Goal: Find specific page/section: Find specific page/section

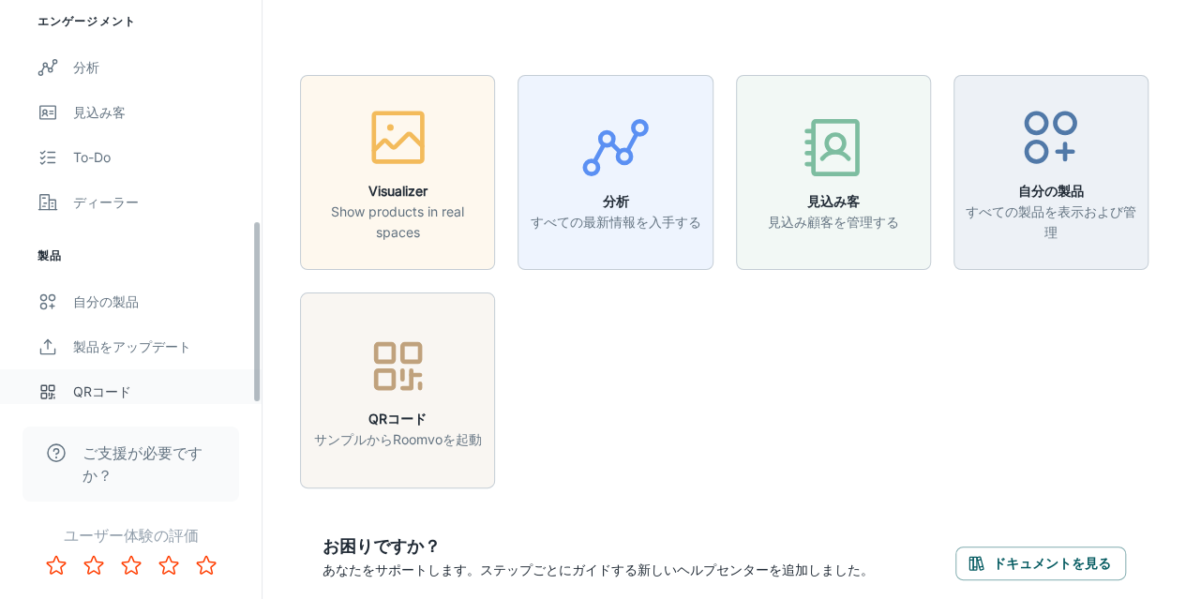
scroll to position [486, 0]
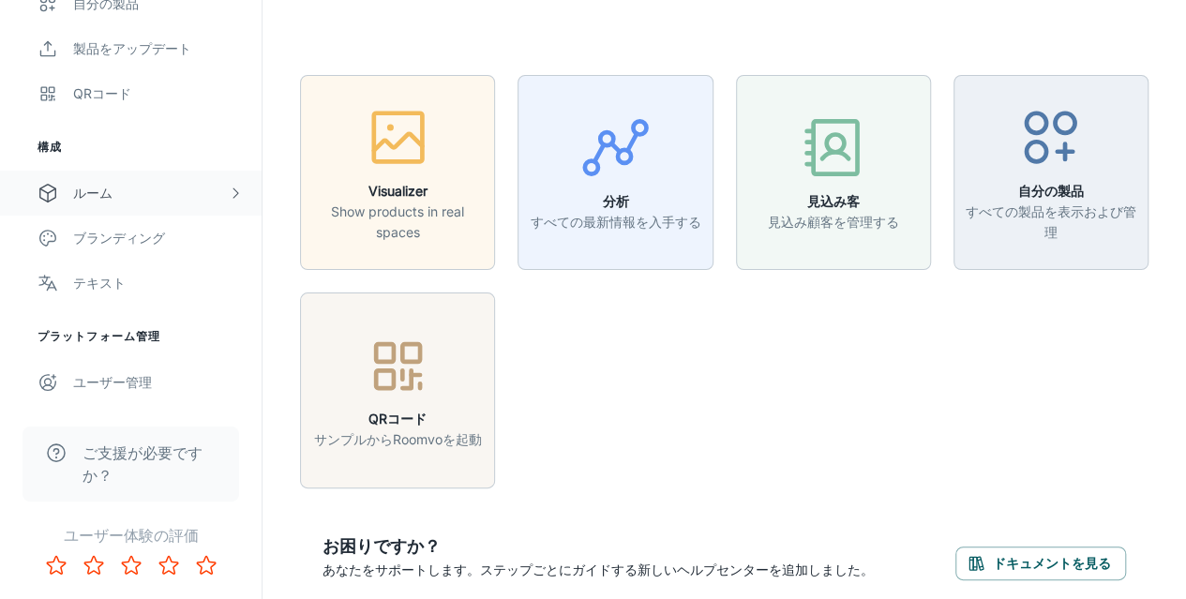
click at [131, 185] on div "ルーム" at bounding box center [150, 193] width 155 height 21
click at [110, 286] on div "Designer Rooms" at bounding box center [158, 283] width 170 height 21
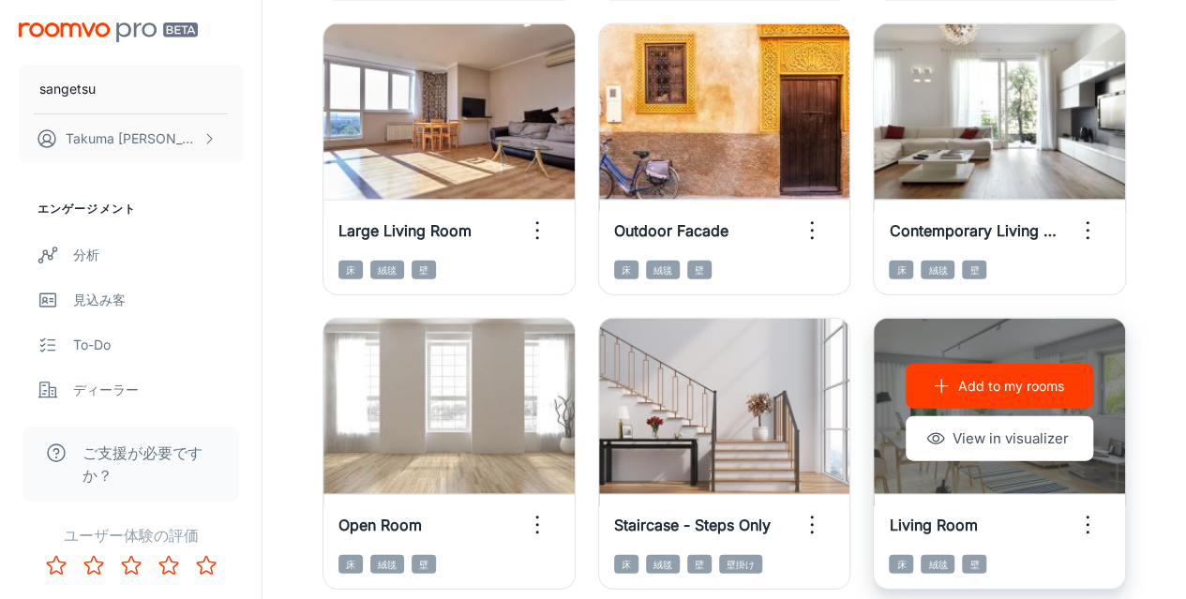
scroll to position [1947, 0]
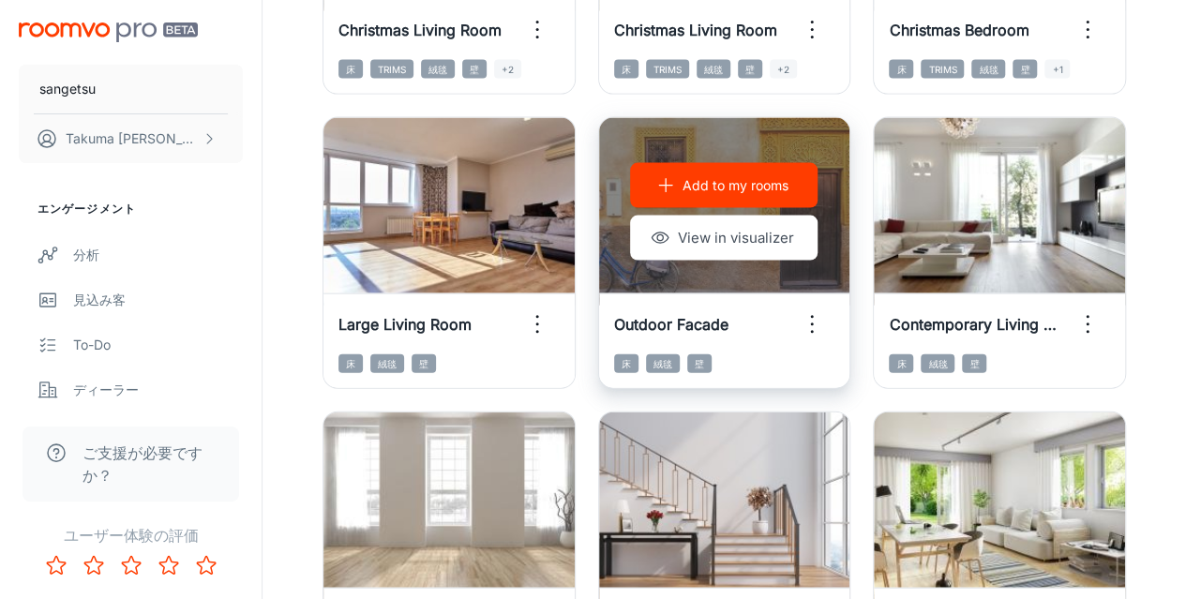
click at [706, 270] on div "Add to my rooms View in visualizer" at bounding box center [724, 212] width 251 height 188
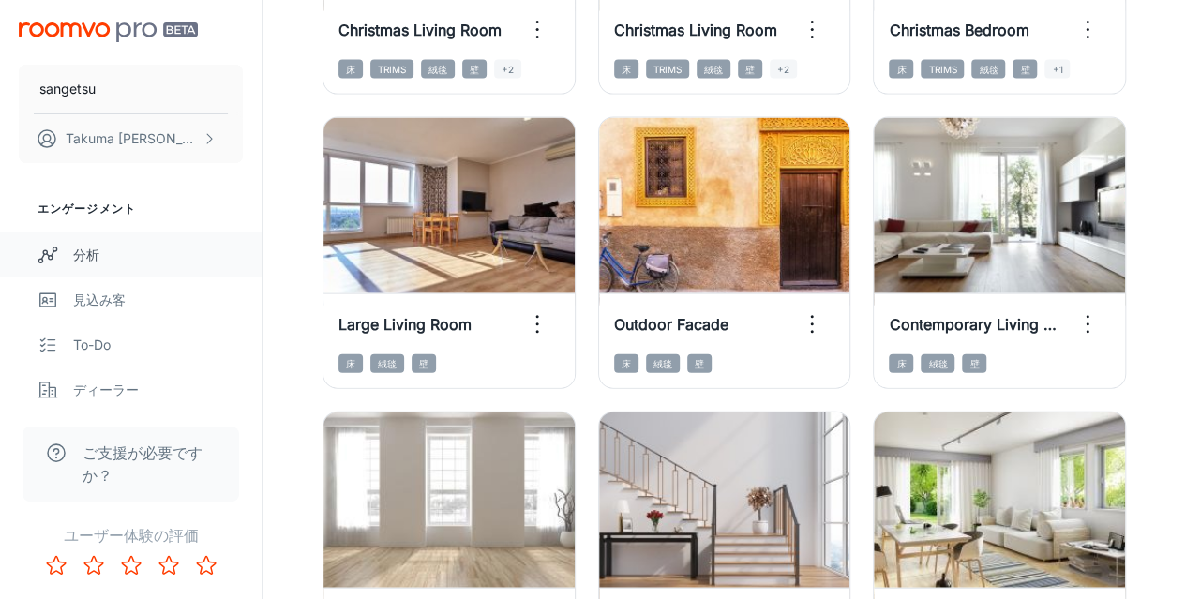
click at [78, 250] on div "分析" at bounding box center [158, 255] width 170 height 21
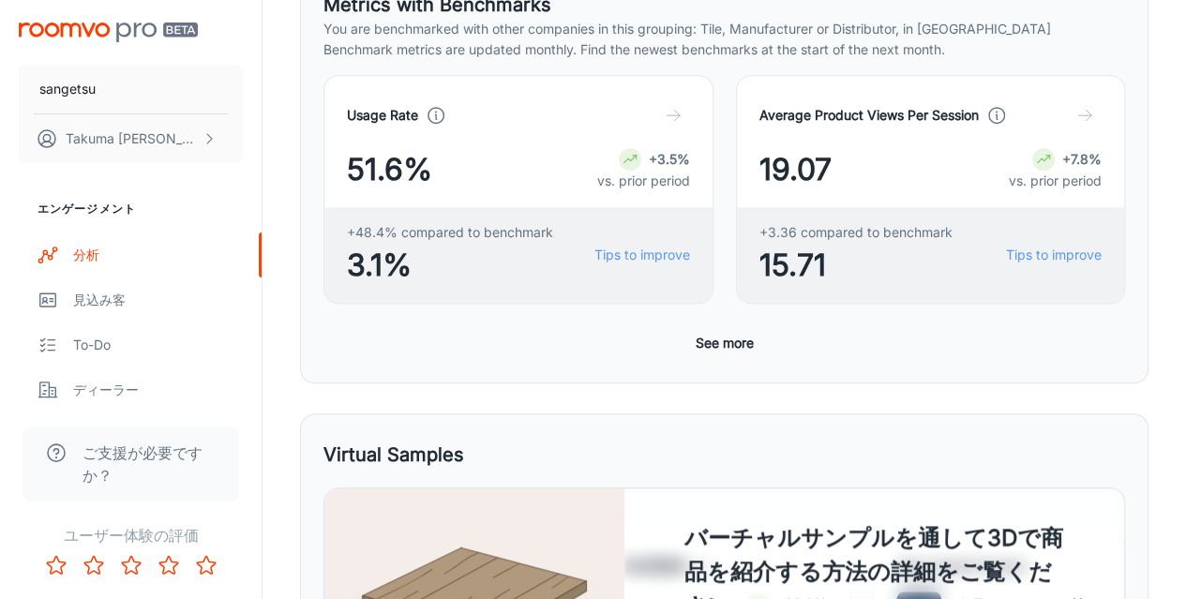
scroll to position [293, 0]
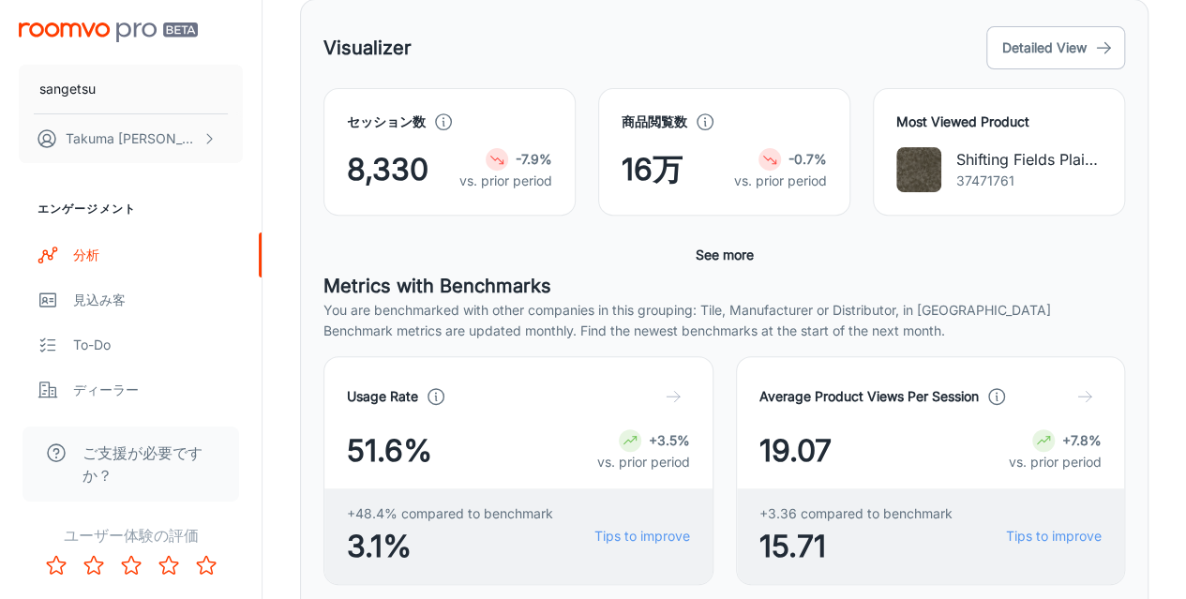
click at [1009, 127] on h4 "Most Viewed Product" at bounding box center [998, 122] width 205 height 21
click at [1050, 143] on div "Most Viewed Product Shifting Fields Plains_37471761 37471761" at bounding box center [999, 152] width 252 height 128
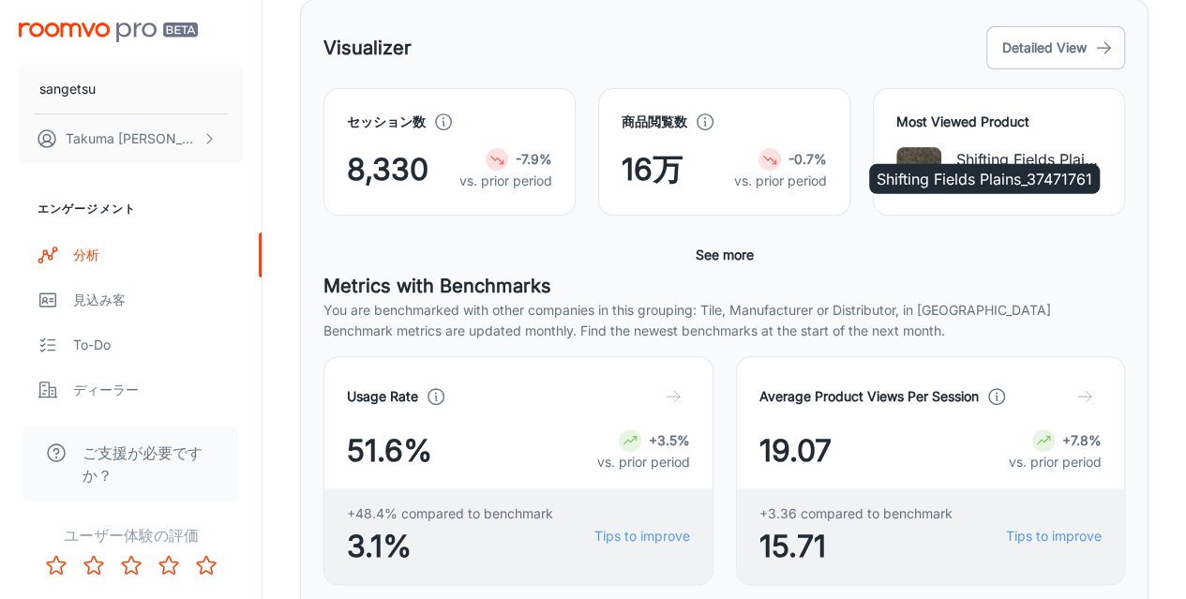
click at [1076, 153] on div "Shifting Fields Plains_37471761" at bounding box center [984, 173] width 234 height 45
click at [1052, 151] on div "Shifting Fields Plains_37471761" at bounding box center [984, 173] width 234 height 45
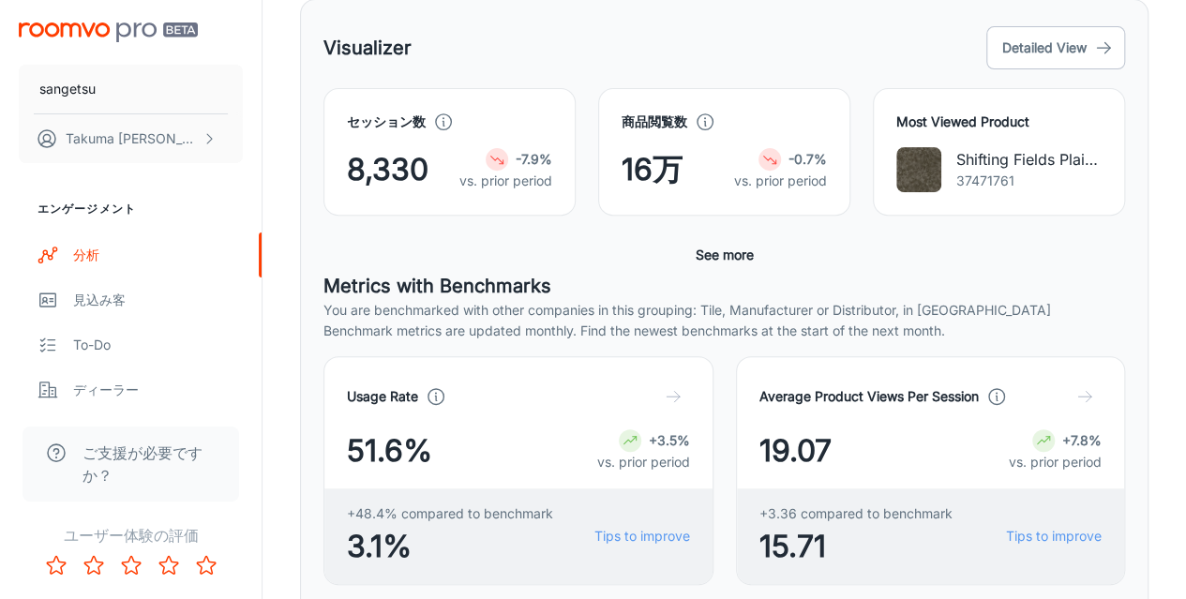
click at [1104, 155] on div "Most Viewed Product Shifting Fields Plains_37471761 37471761" at bounding box center [999, 152] width 252 height 128
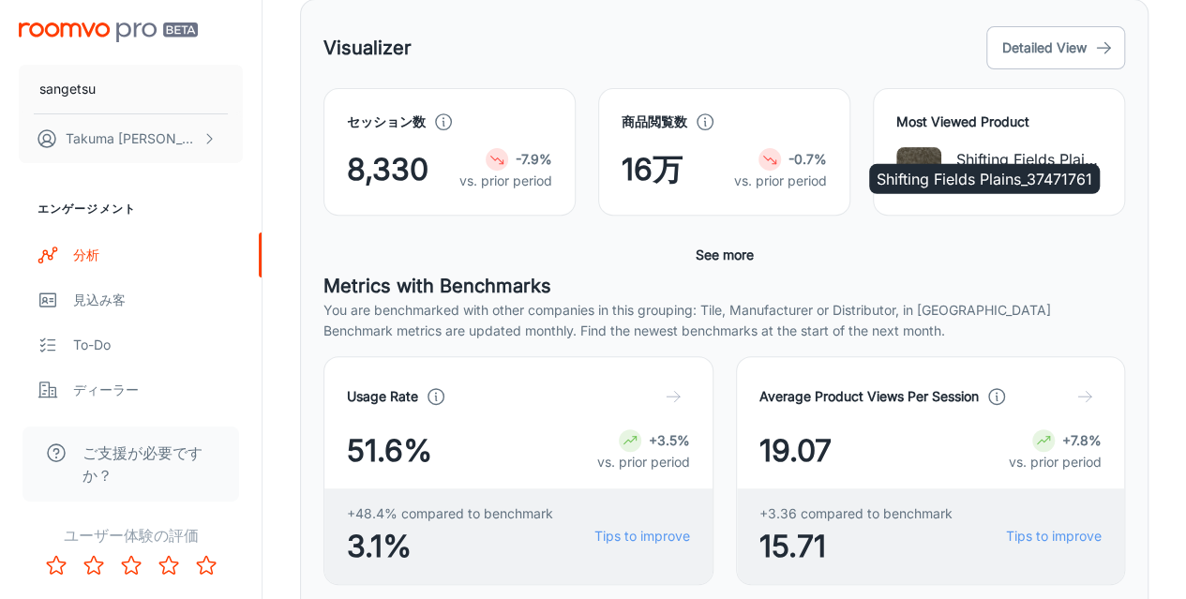
click at [910, 151] on div "Shifting Fields Plains_37471761" at bounding box center [984, 173] width 234 height 45
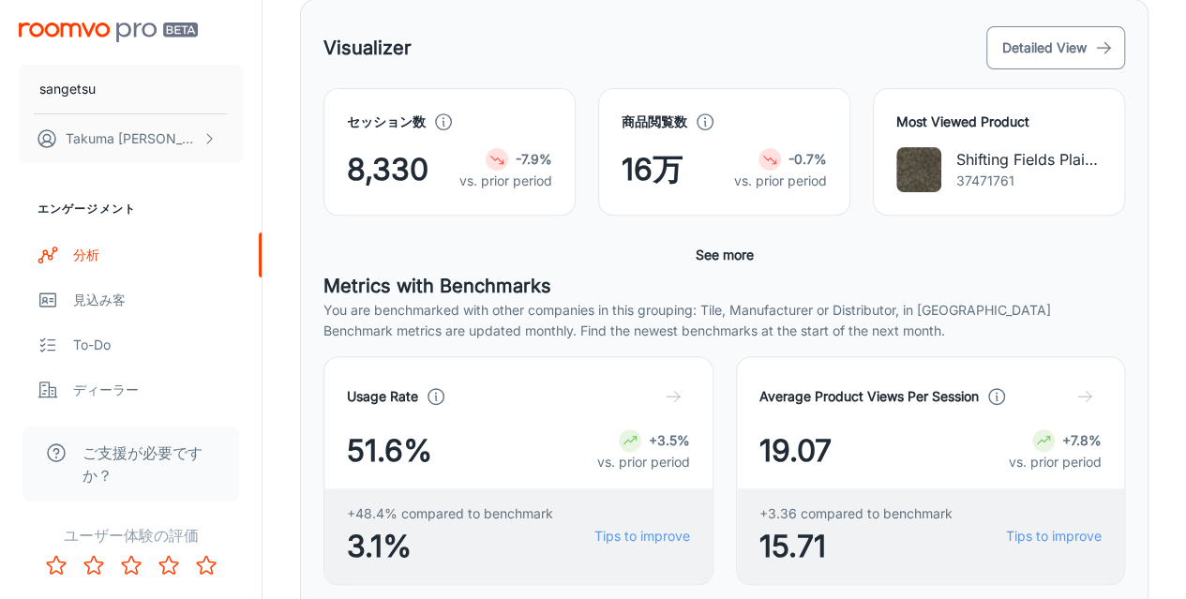
click at [1059, 56] on button "Detailed View" at bounding box center [1055, 47] width 139 height 43
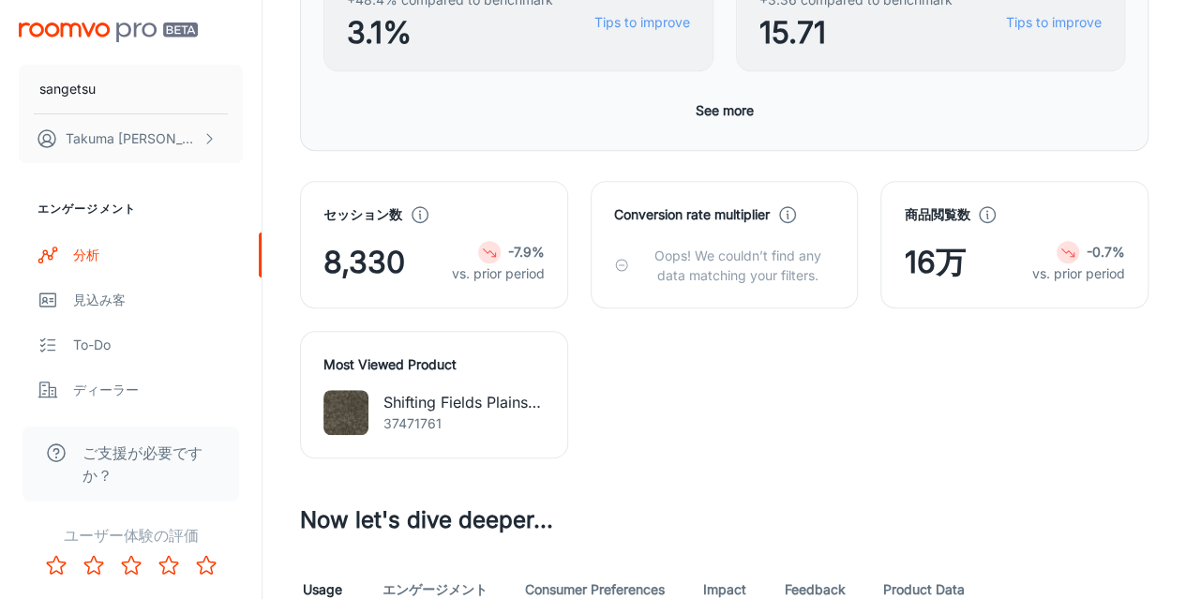
scroll to position [656, 0]
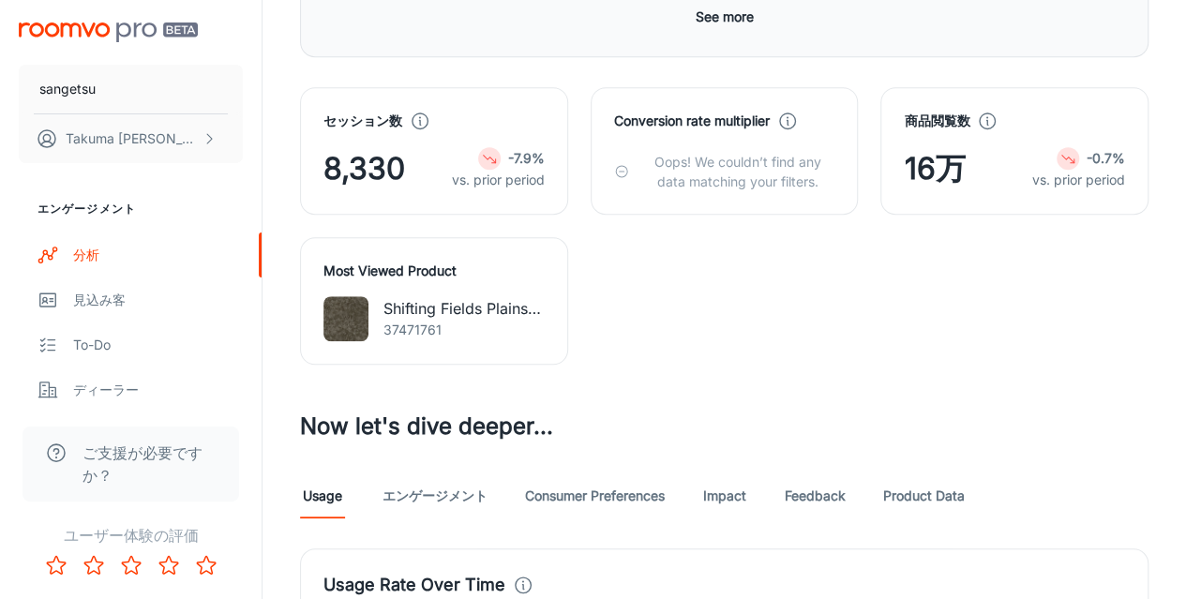
click at [452, 283] on div "Most Viewed Product Shifting Fields Plains_37471761 37471761" at bounding box center [434, 301] width 268 height 128
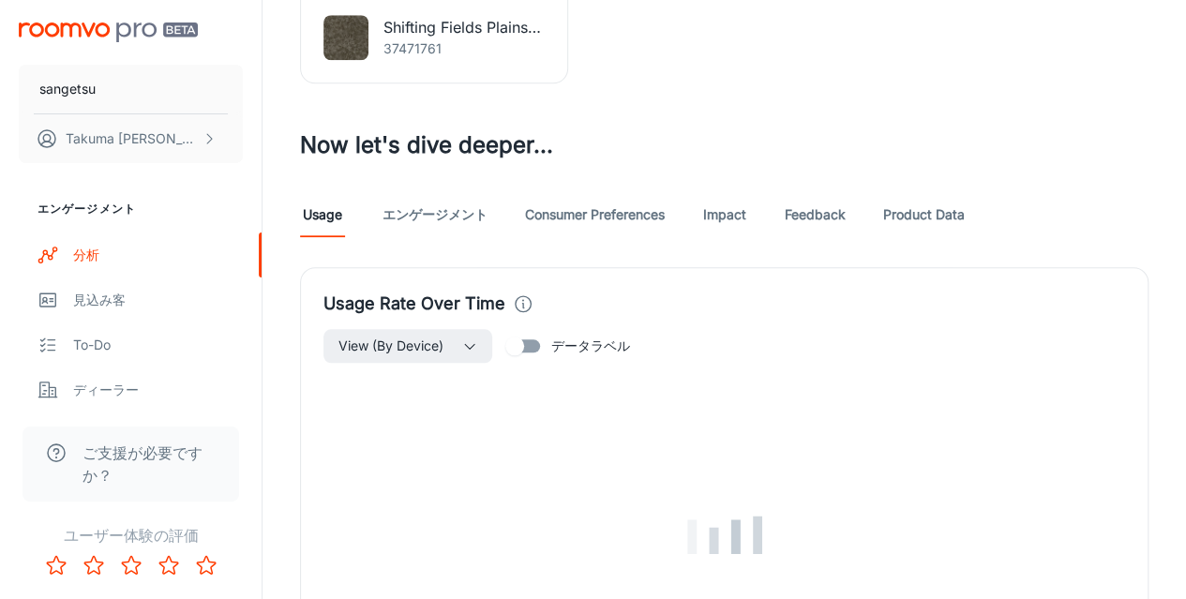
scroll to position [1031, 0]
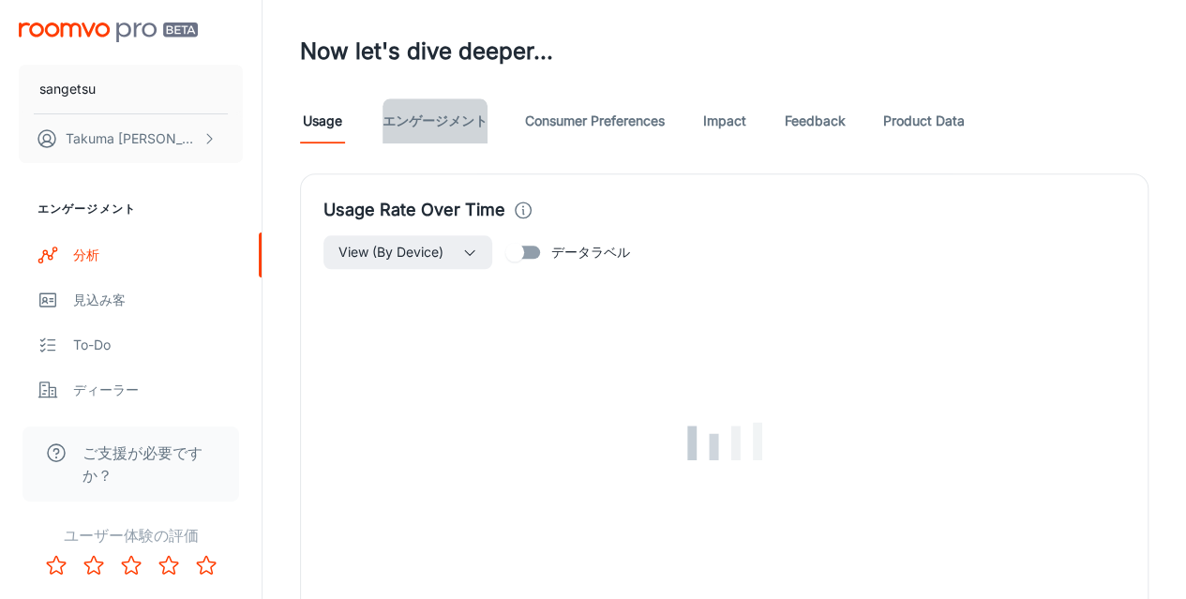
click at [467, 115] on link "エンゲージメント" at bounding box center [435, 120] width 105 height 45
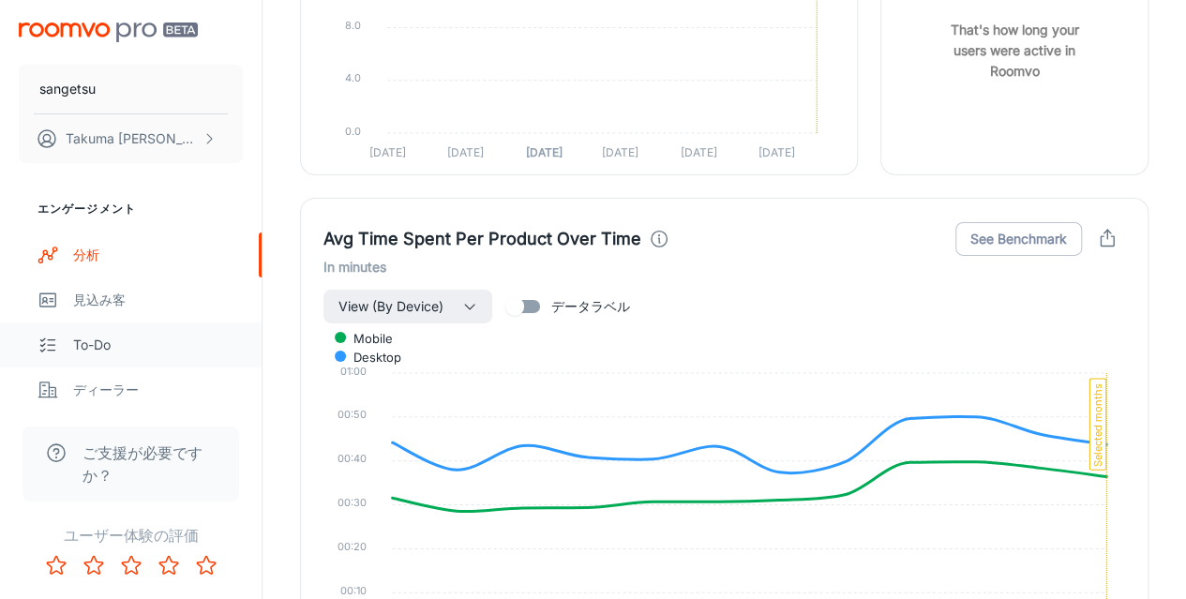
scroll to position [486, 0]
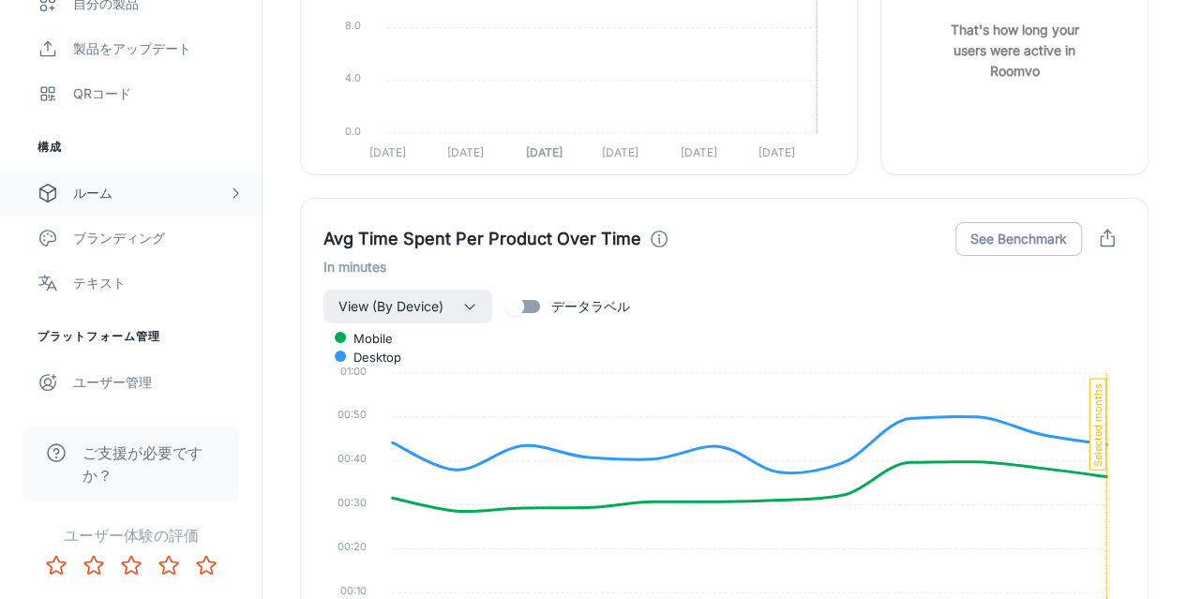
click at [111, 191] on div "ルーム" at bounding box center [150, 193] width 155 height 21
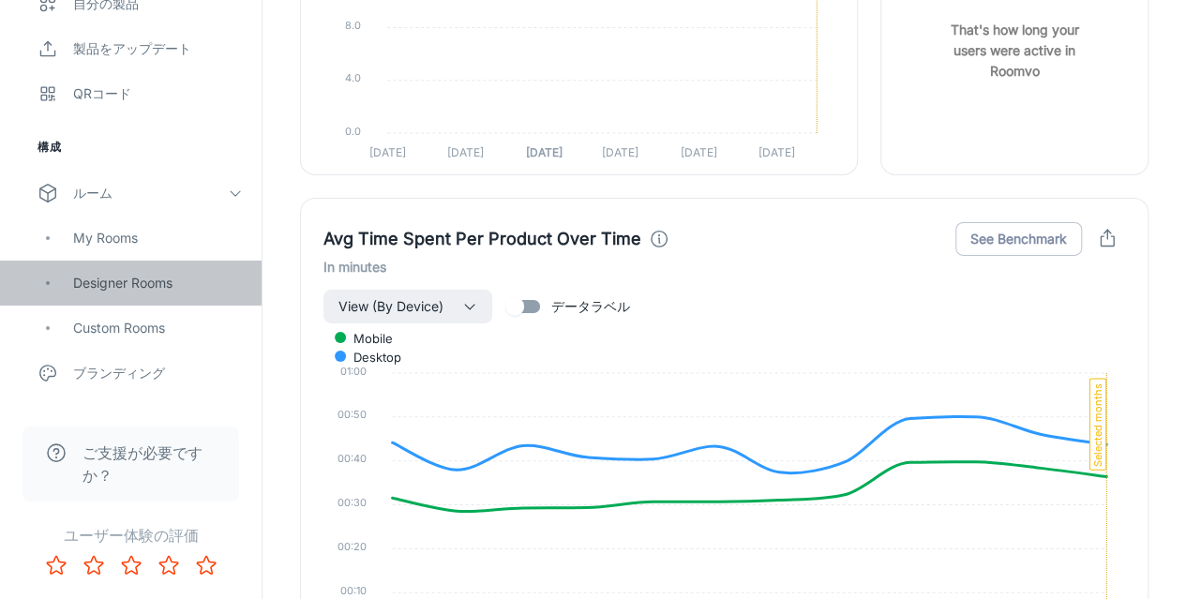
click at [111, 279] on div "Designer Rooms" at bounding box center [158, 283] width 170 height 21
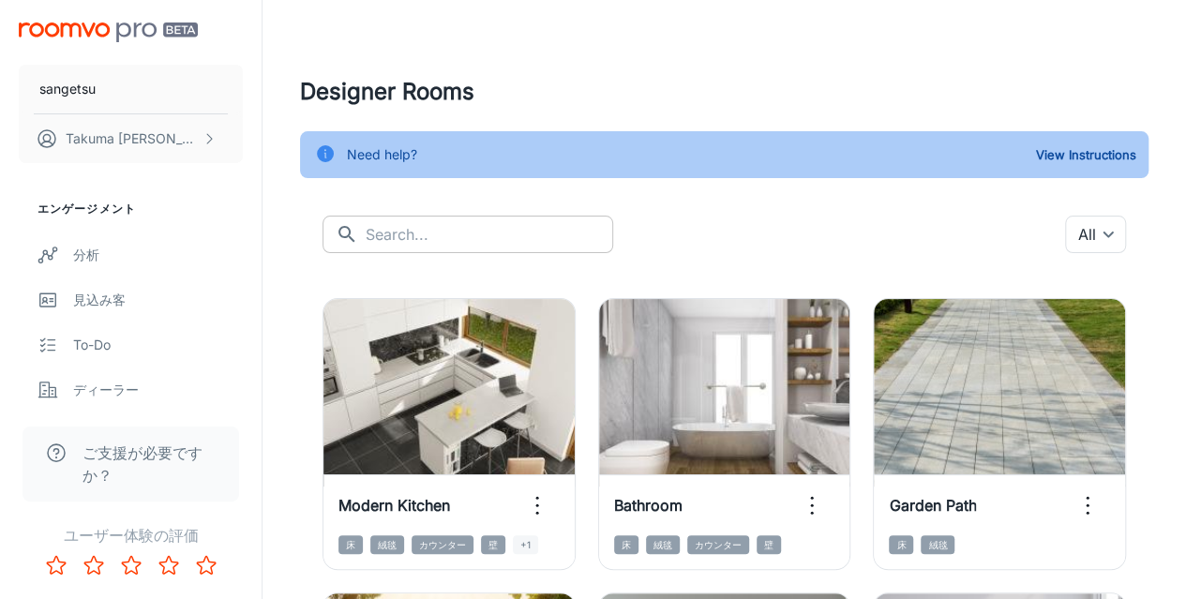
click at [458, 240] on input "text" at bounding box center [490, 235] width 248 height 38
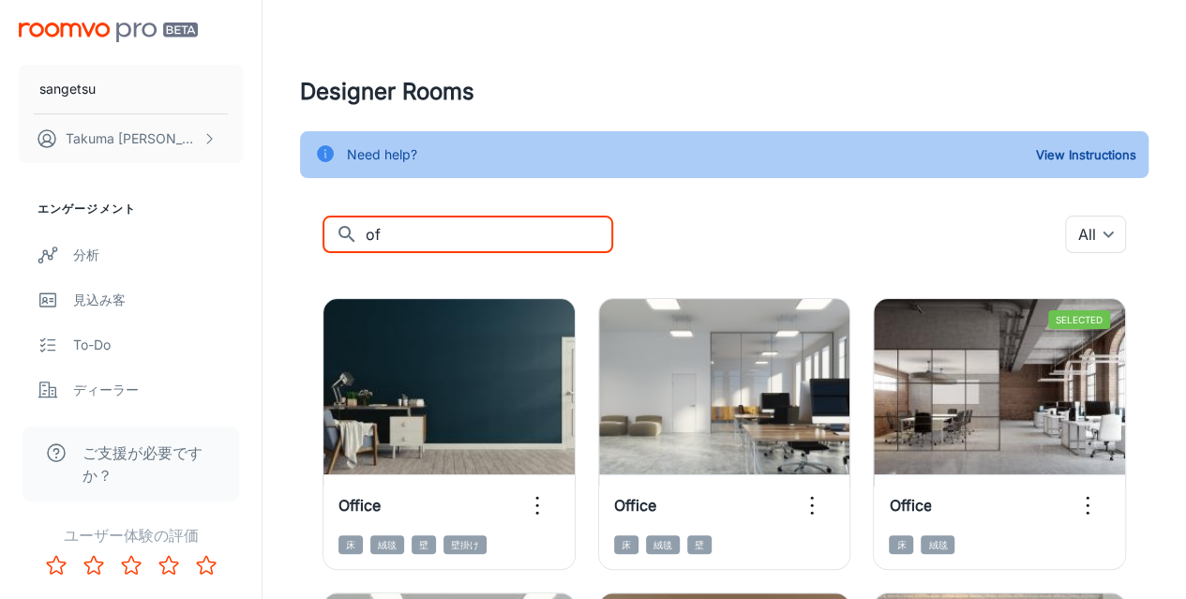
type input "o"
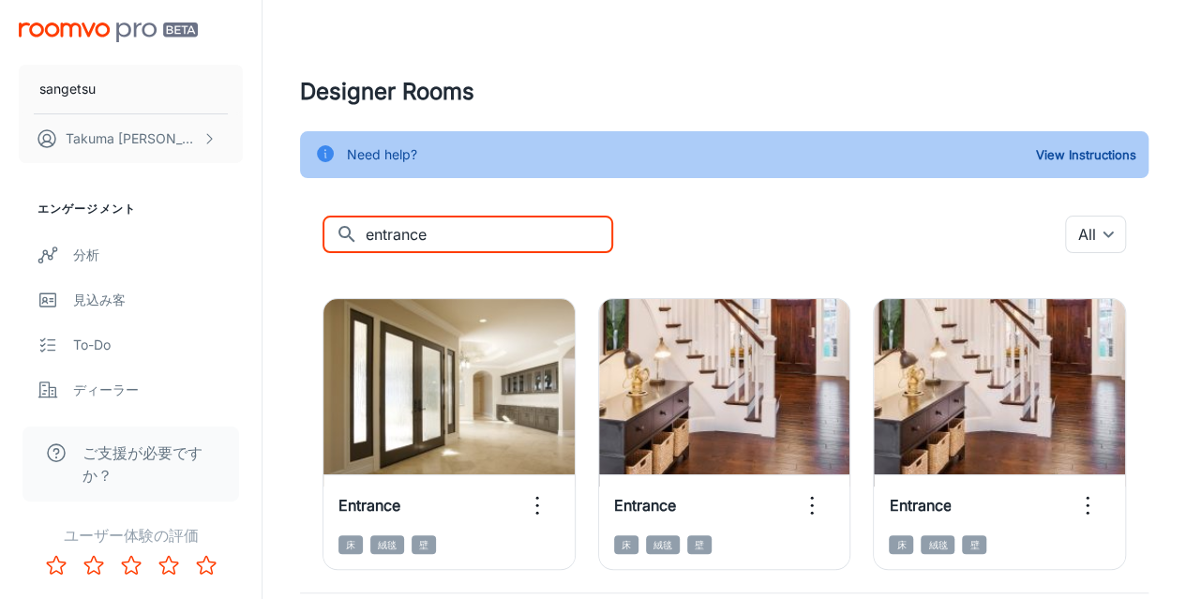
click at [618, 237] on div "​ entrance ​ All ​" at bounding box center [724, 235] width 803 height 38
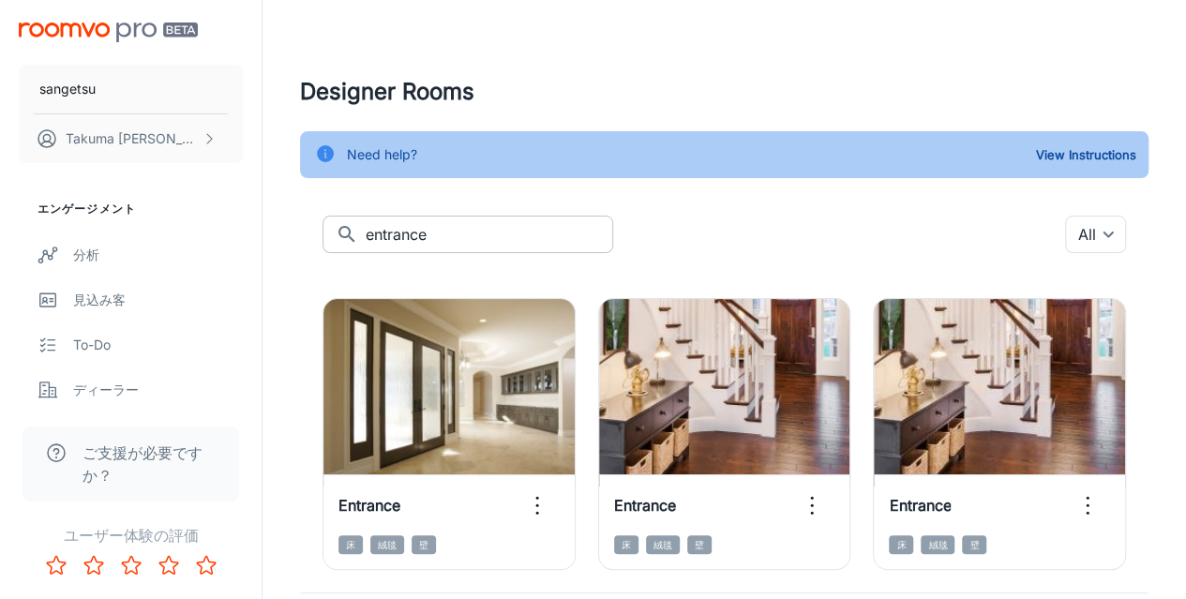
click at [478, 245] on input "entrance" at bounding box center [490, 235] width 248 height 38
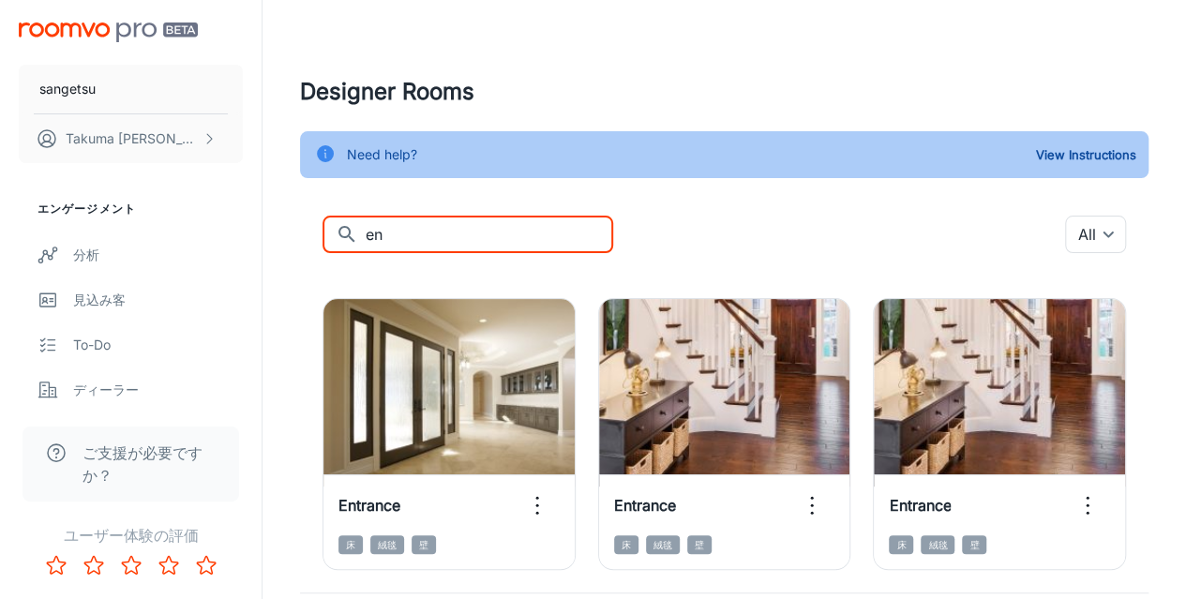
type input "e"
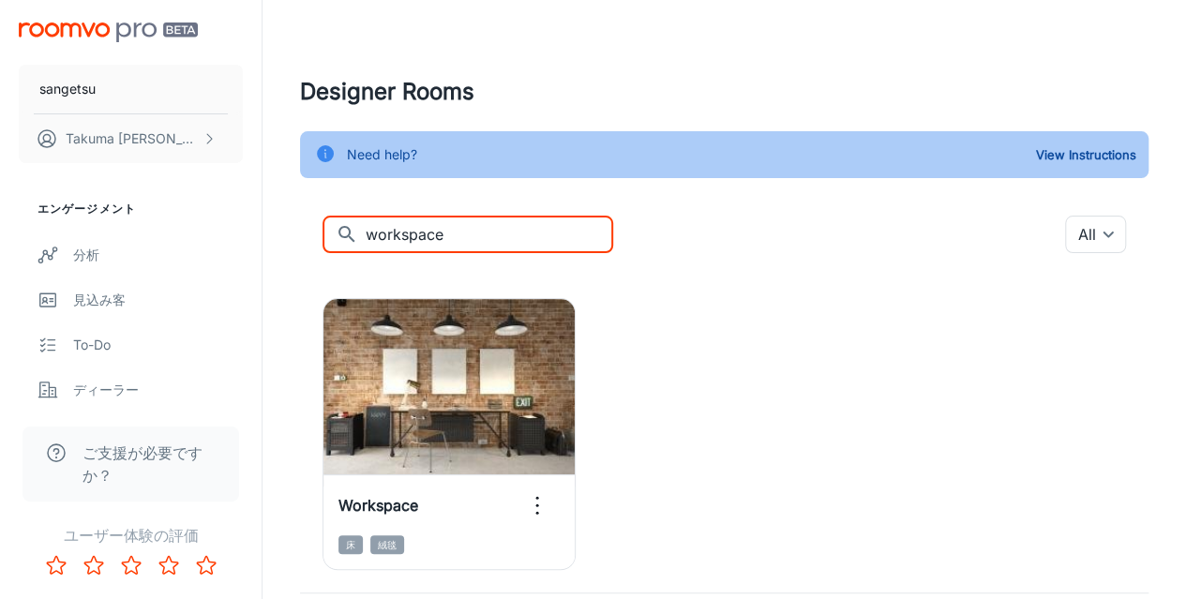
click at [662, 342] on div "Add to my rooms View in visualizer Workspace 床 絨毯" at bounding box center [713, 434] width 871 height 317
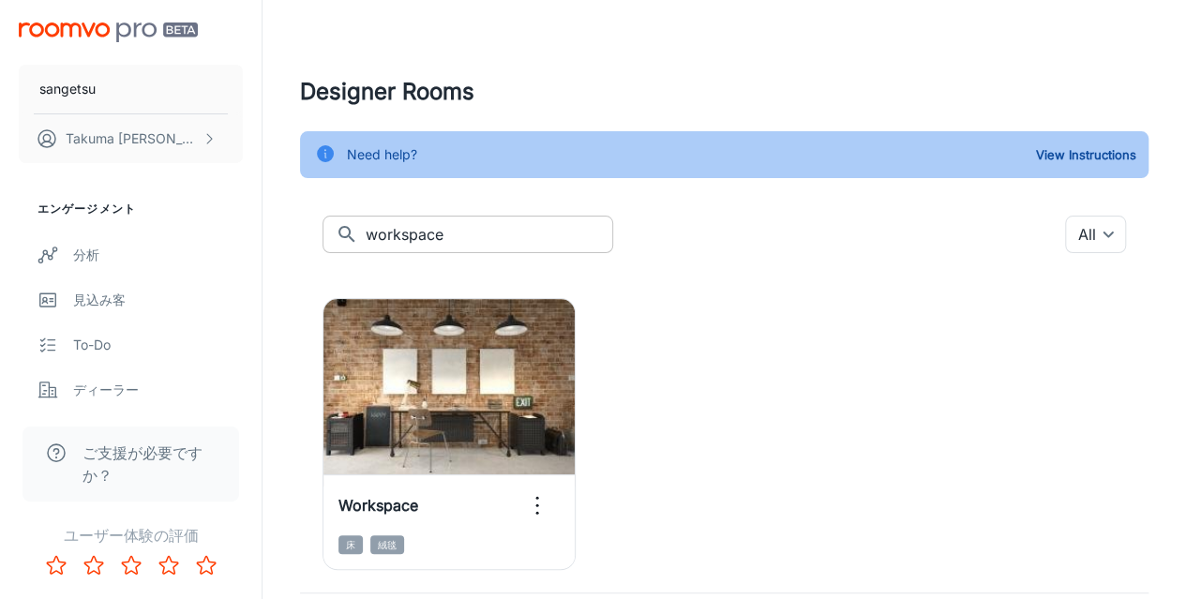
click at [509, 230] on input "workspace" at bounding box center [490, 235] width 248 height 38
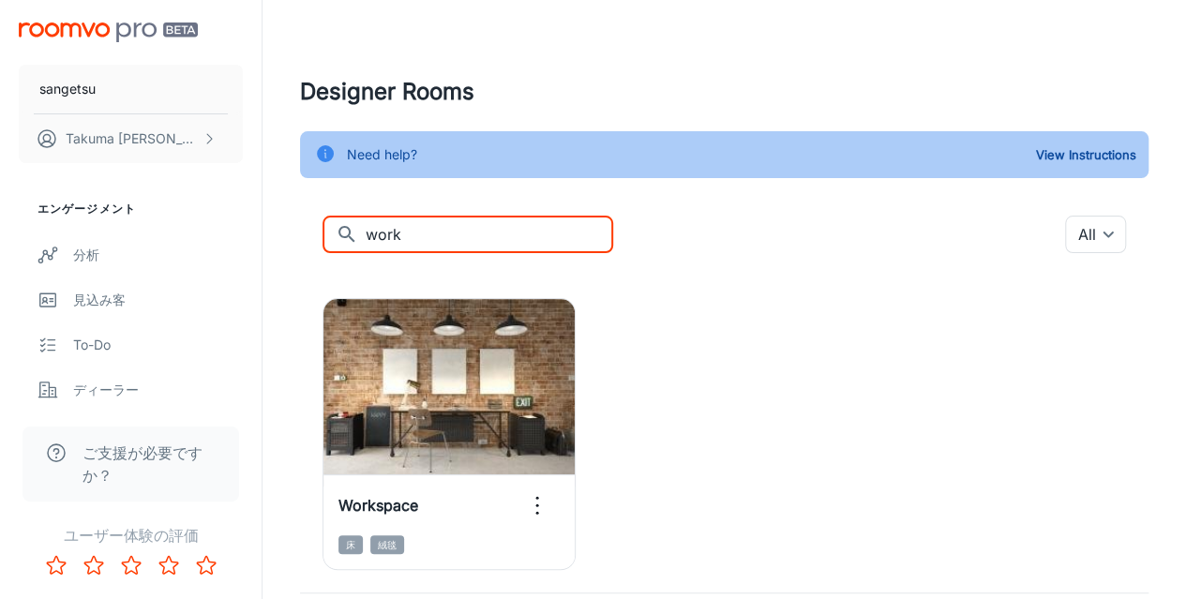
click at [634, 308] on div "Add to my rooms View in visualizer Workspace 床 絨毯" at bounding box center [713, 434] width 871 height 317
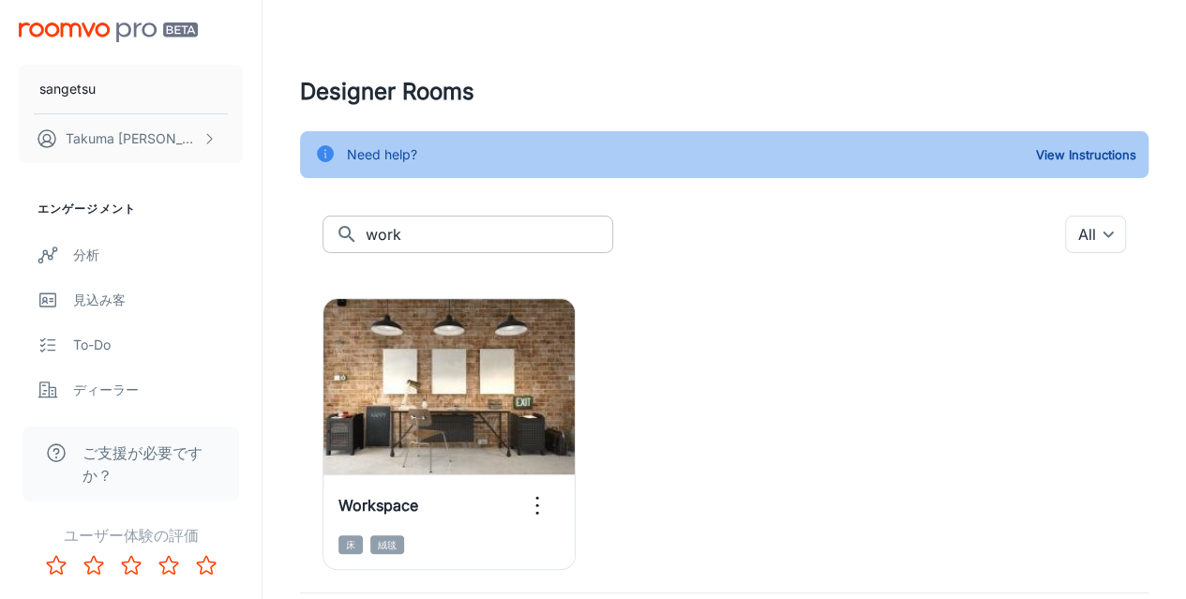
click at [442, 243] on input "work" at bounding box center [490, 235] width 248 height 38
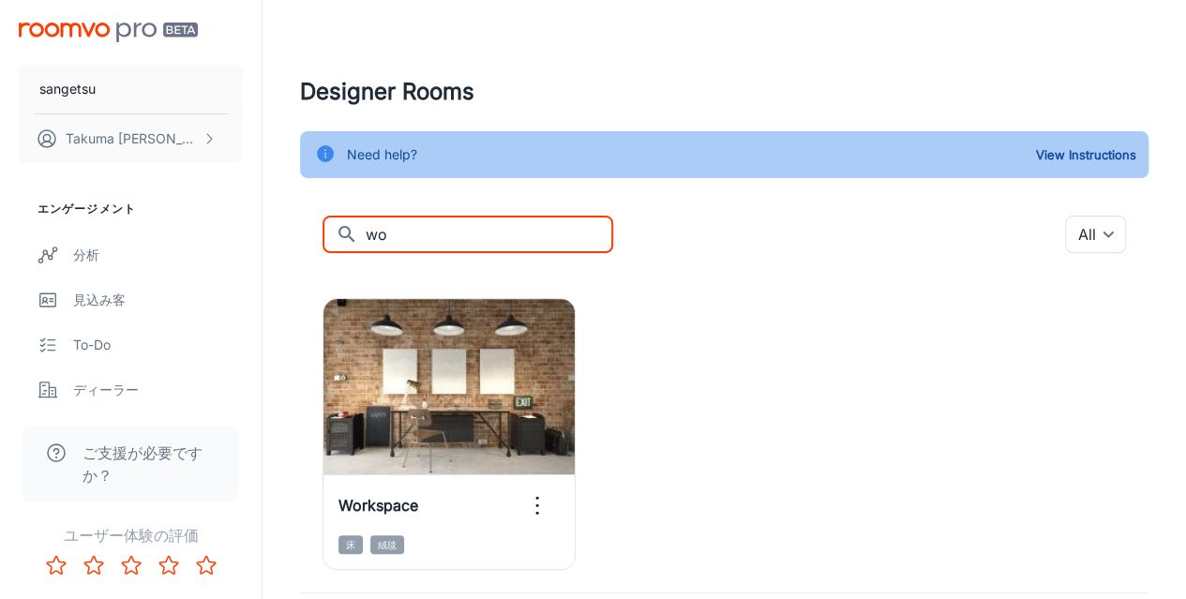
type input "w"
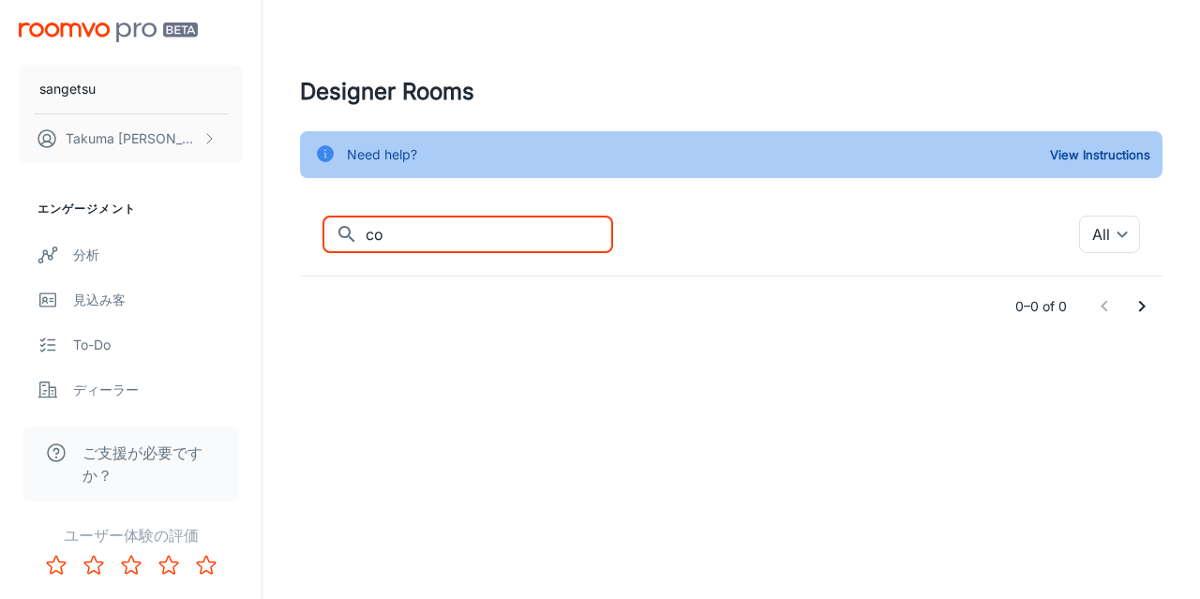
type input "c"
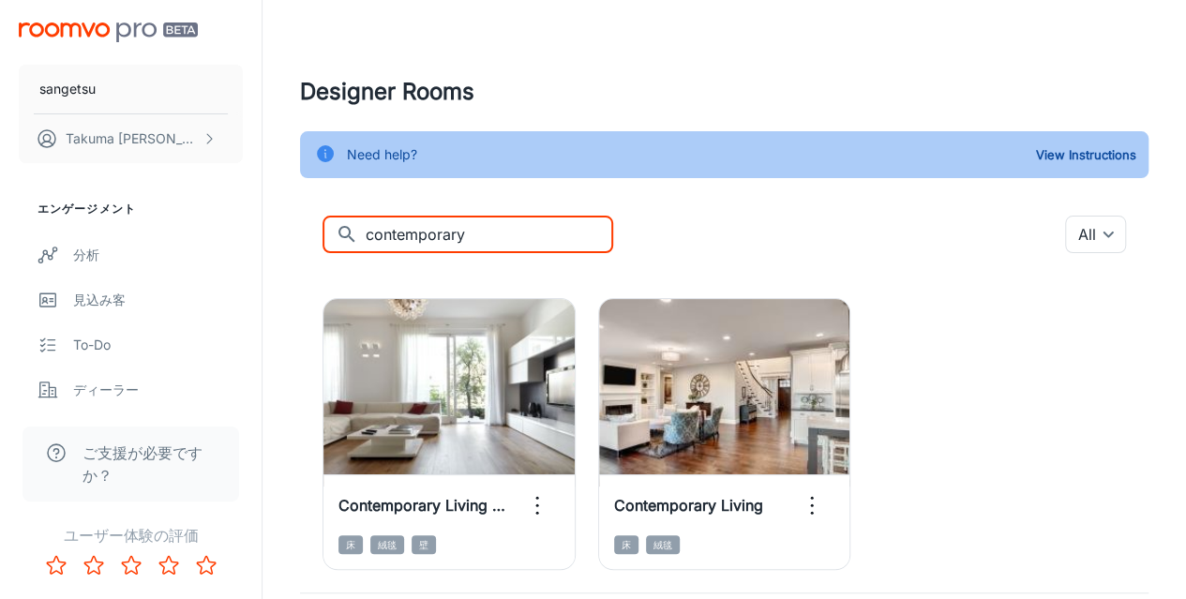
scroll to position [128, 0]
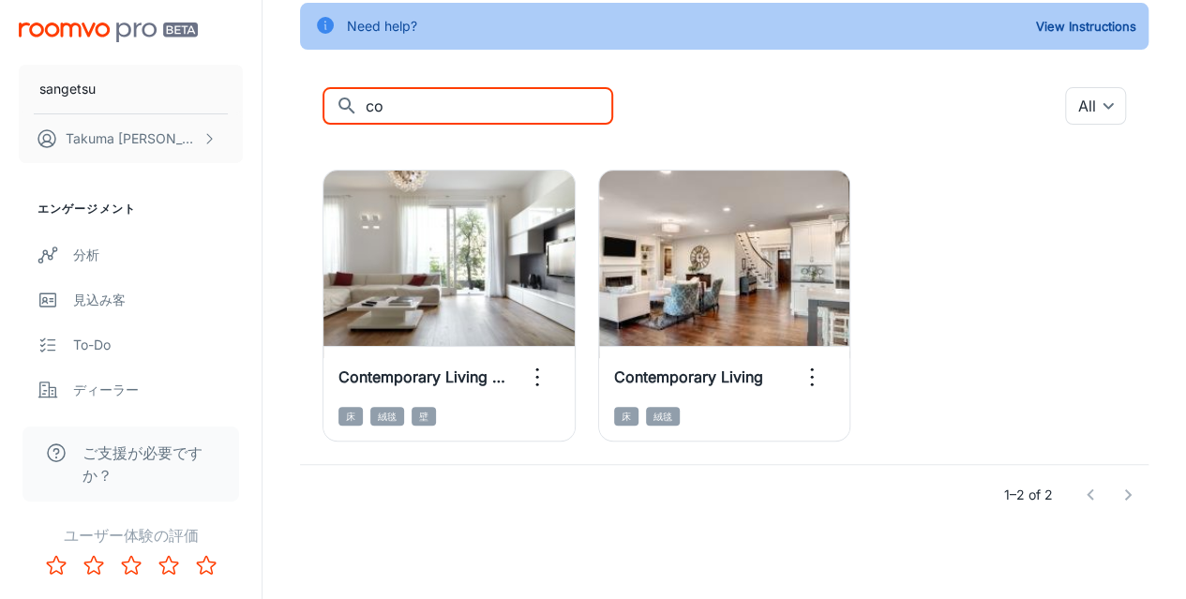
type input "c"
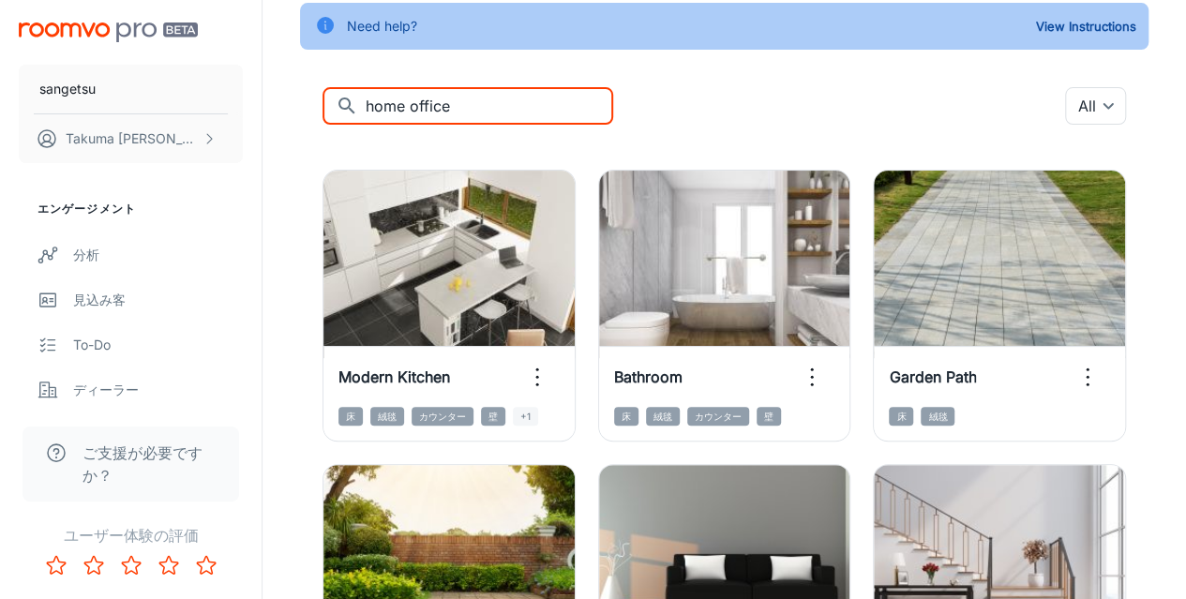
scroll to position [0, 0]
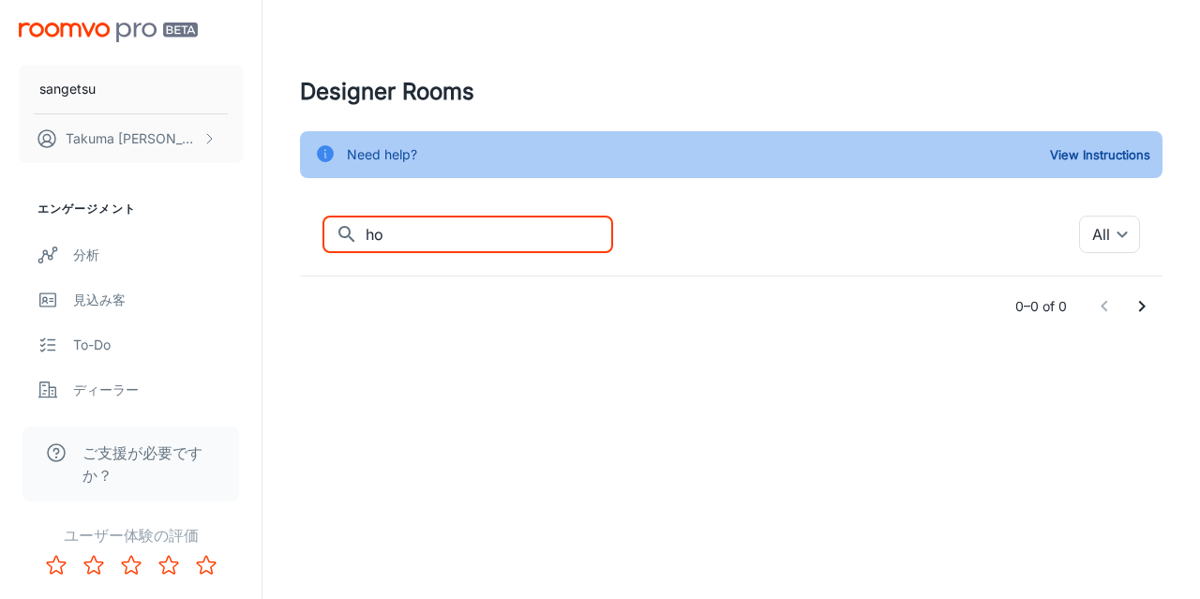
type input "h"
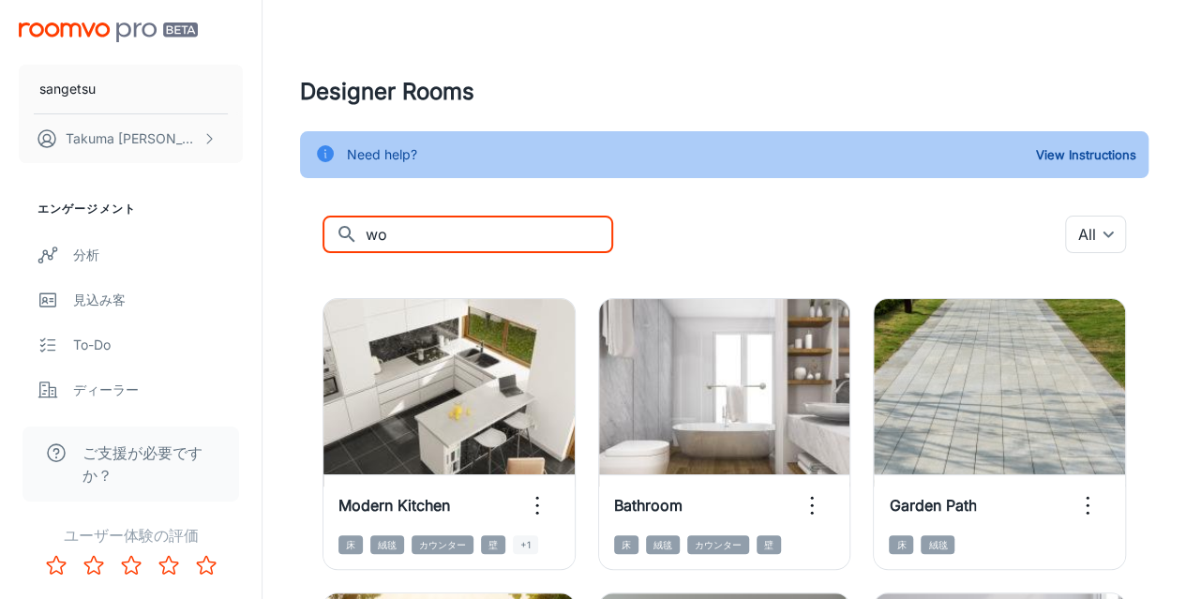
type input "w"
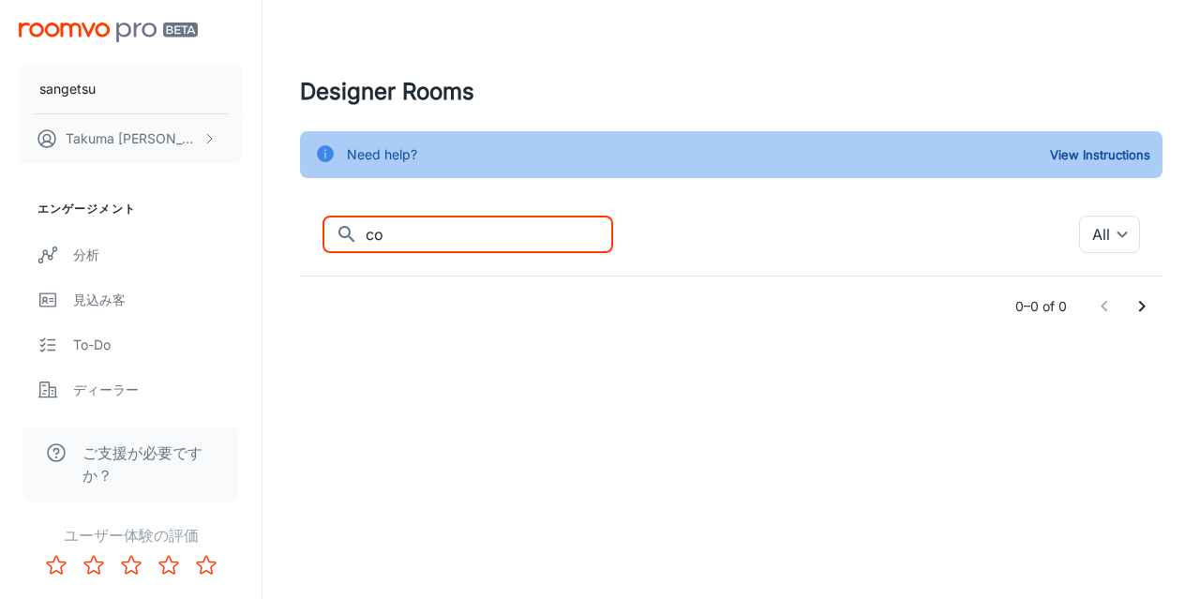
type input "c"
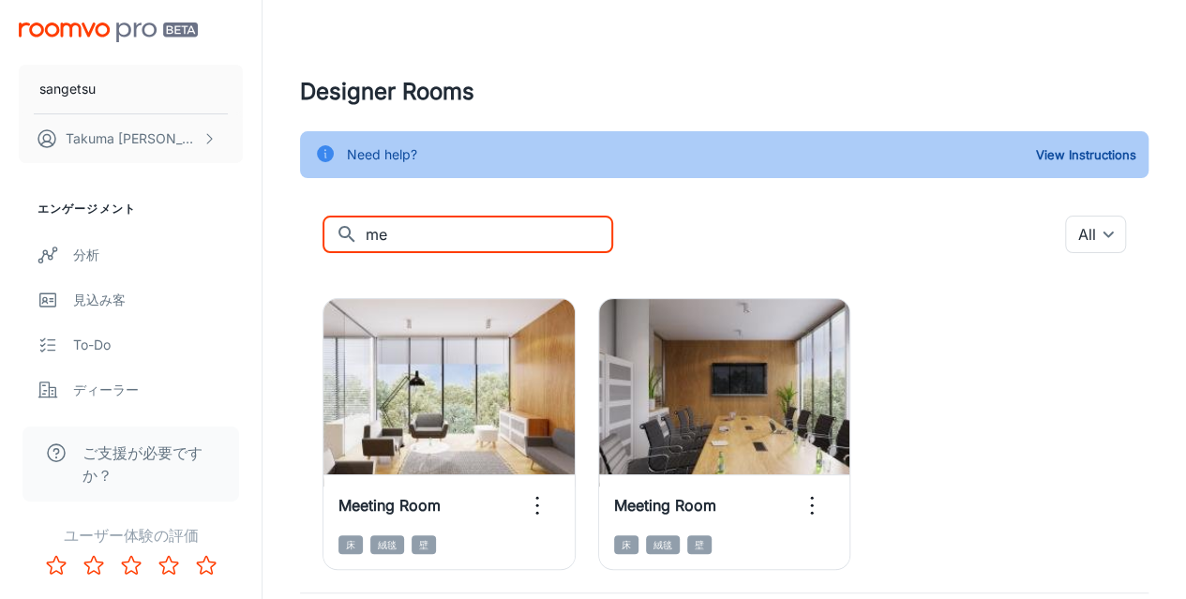
type input "m"
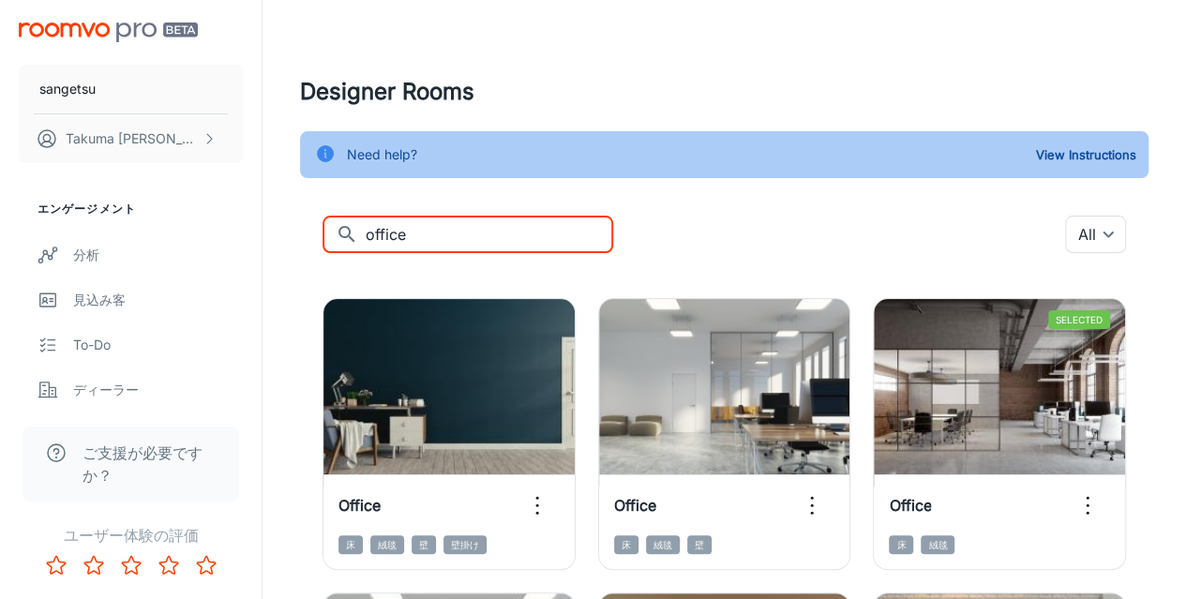
type input "office"
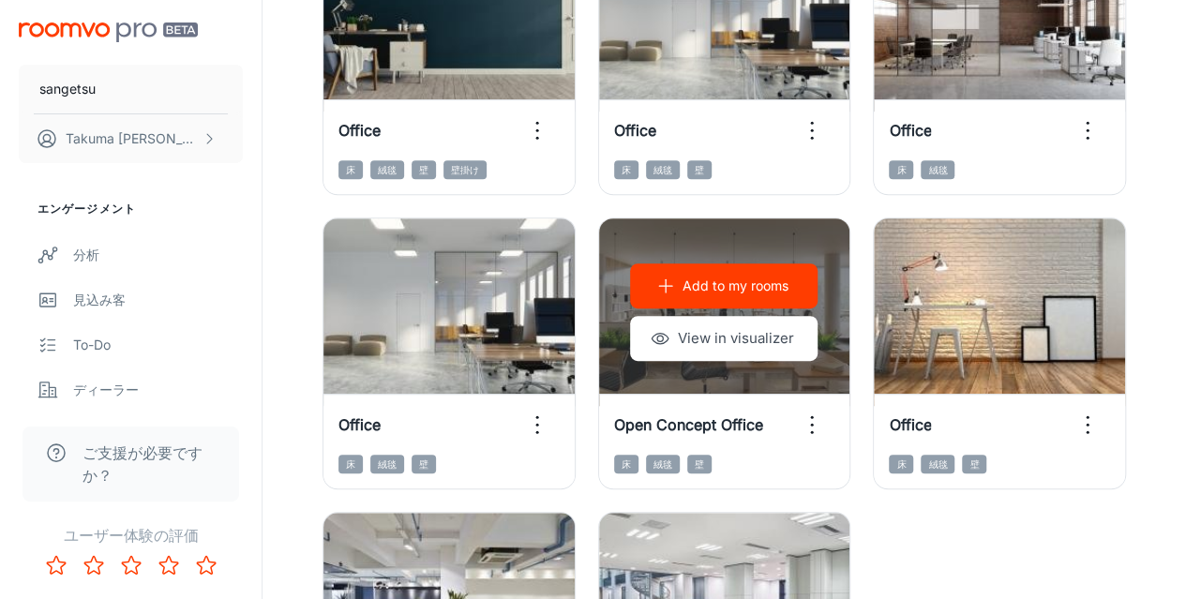
scroll to position [188, 0]
